Goal: Information Seeking & Learning: Learn about a topic

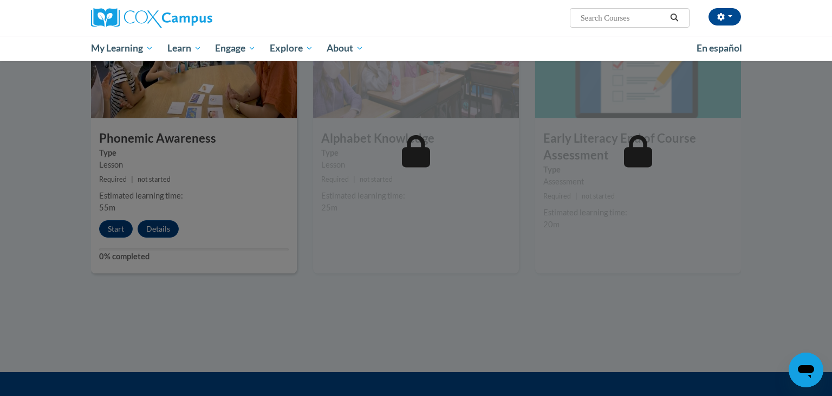
scroll to position [539, 0]
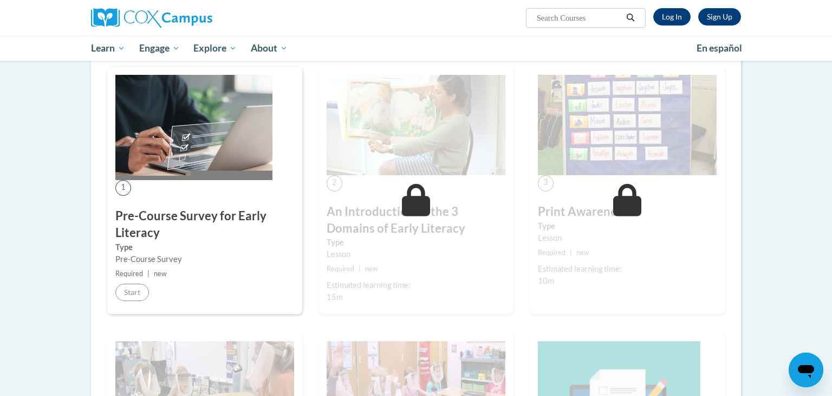
scroll to position [184, 0]
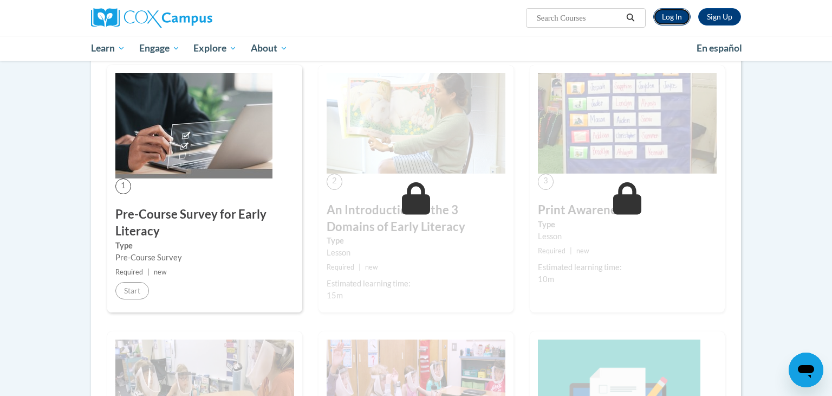
click at [663, 16] on link "Log In" at bounding box center [671, 16] width 37 height 17
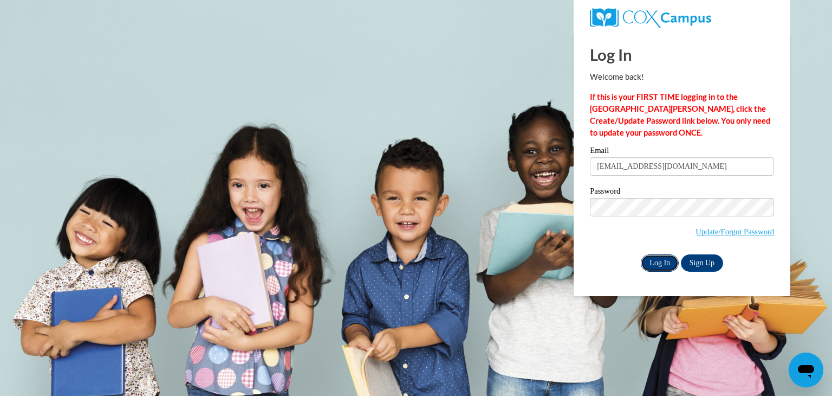
click at [665, 262] on input "Log In" at bounding box center [660, 262] width 38 height 17
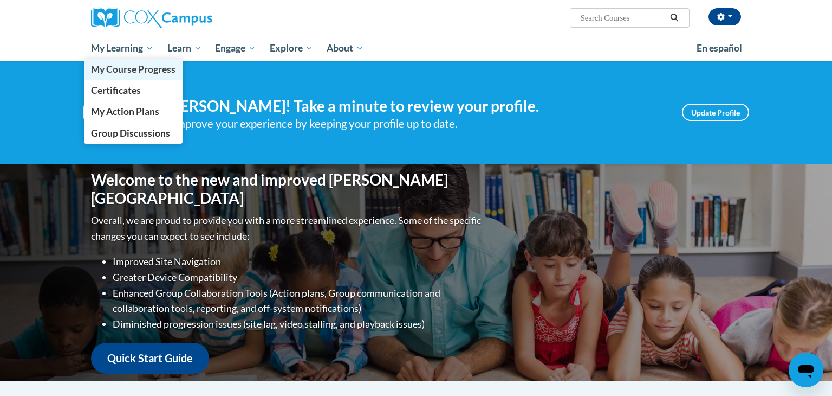
click at [115, 65] on span "My Course Progress" at bounding box center [133, 68] width 85 height 11
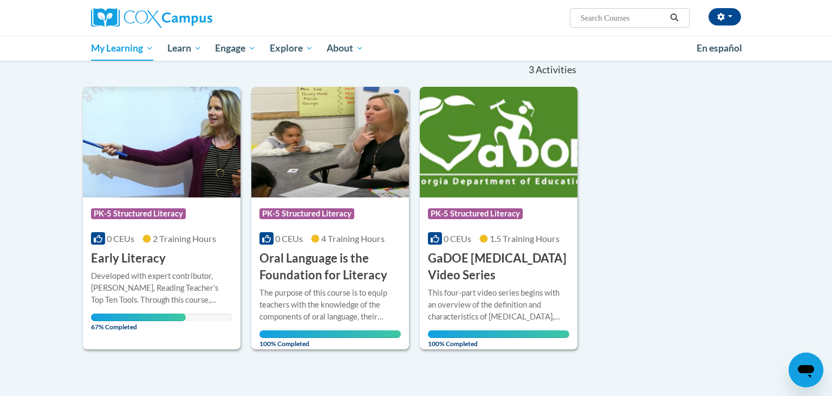
scroll to position [109, 0]
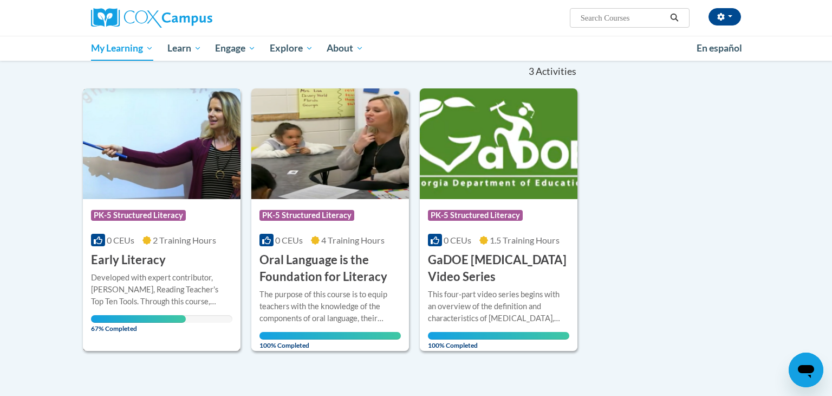
click at [144, 261] on h3 "Early Literacy" at bounding box center [128, 259] width 75 height 17
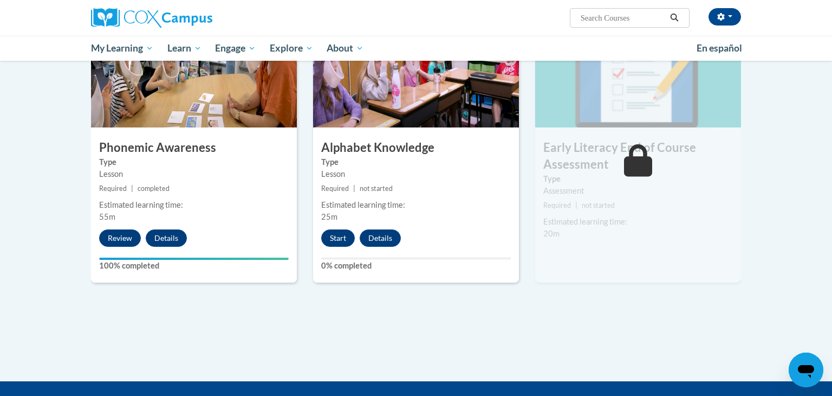
scroll to position [571, 0]
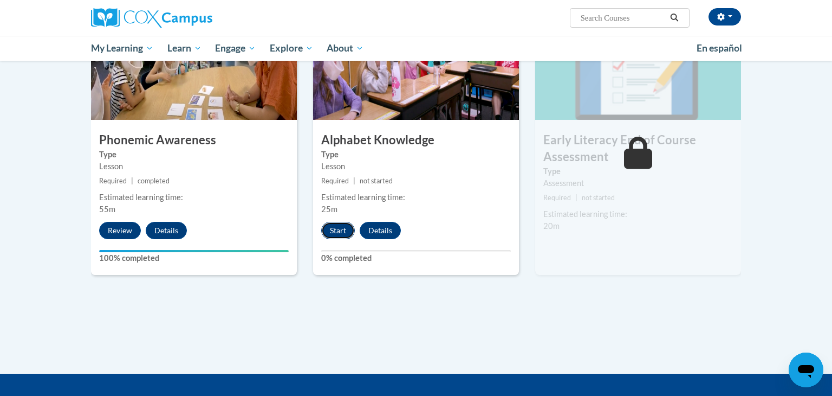
click at [333, 233] on button "Start" at bounding box center [338, 230] width 34 height 17
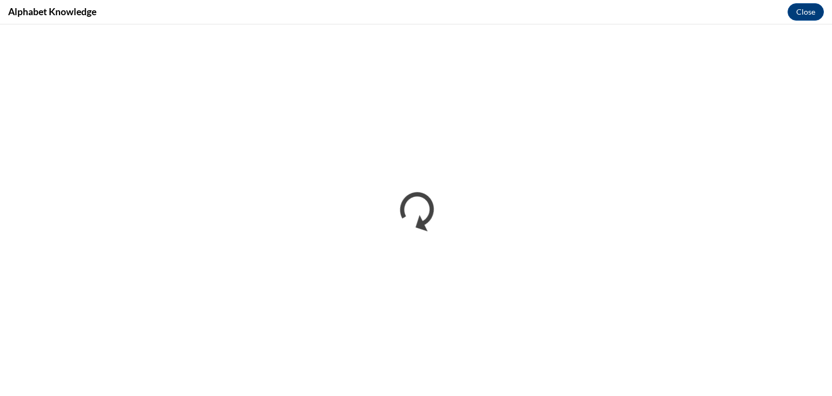
scroll to position [0, 0]
